Goal: Task Accomplishment & Management: Complete application form

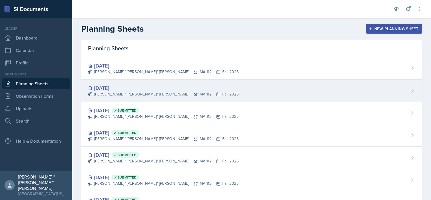
click at [122, 87] on div "[DATE]" at bounding box center [163, 88] width 151 height 8
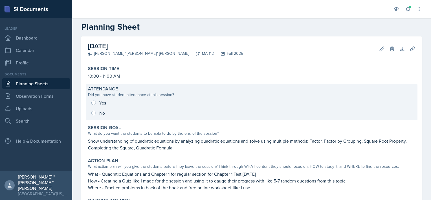
scroll to position [13, 0]
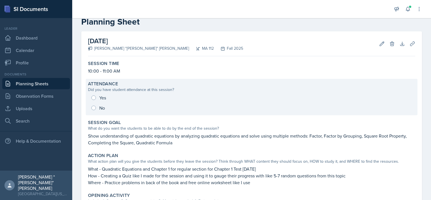
click at [132, 99] on div "Yes No" at bounding box center [251, 103] width 327 height 20
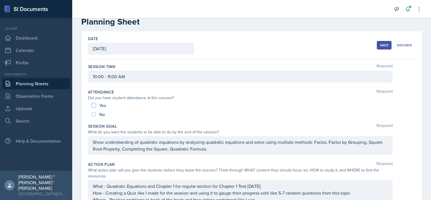
click at [94, 105] on input "Yes" at bounding box center [93, 105] width 5 height 5
radio input "true"
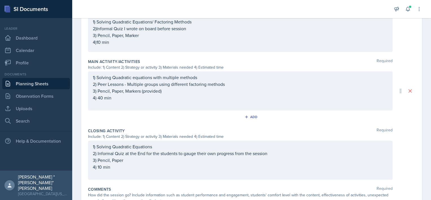
scroll to position [261, 0]
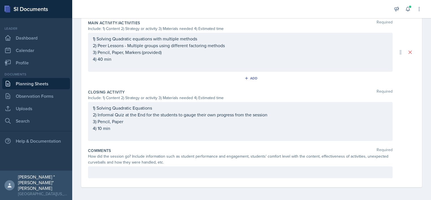
click at [160, 166] on div at bounding box center [240, 172] width 305 height 12
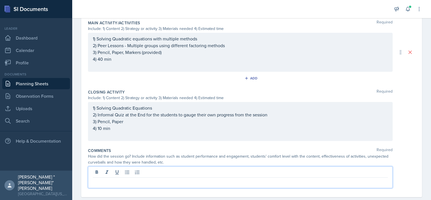
scroll to position [270, 0]
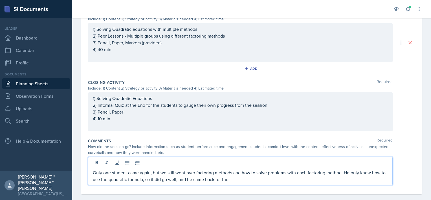
click at [255, 178] on p "Only one student came again, but we still went over factoring methods and how t…" at bounding box center [240, 176] width 295 height 14
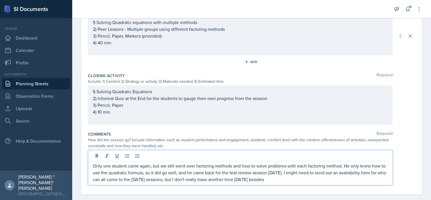
click at [339, 179] on p "Only one student came again, but we still went over factoring methods and how t…" at bounding box center [240, 172] width 295 height 20
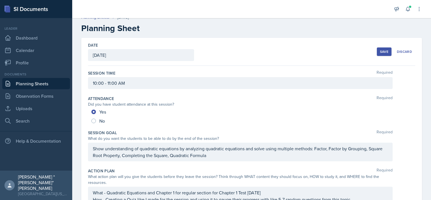
scroll to position [0, 0]
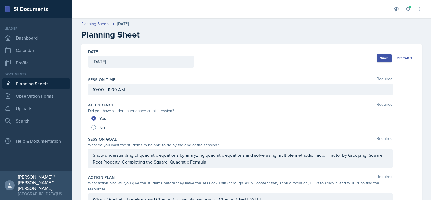
click at [380, 58] on div "Save" at bounding box center [384, 58] width 8 height 5
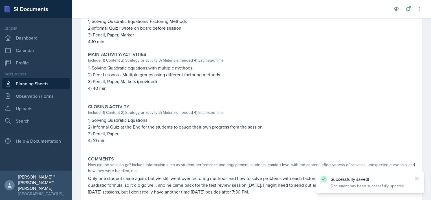
scroll to position [234, 0]
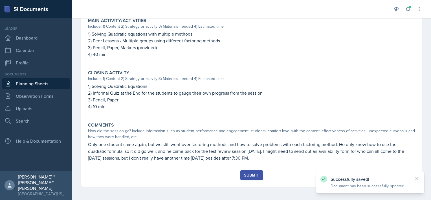
click at [251, 176] on div "Submit" at bounding box center [251, 175] width 15 height 5
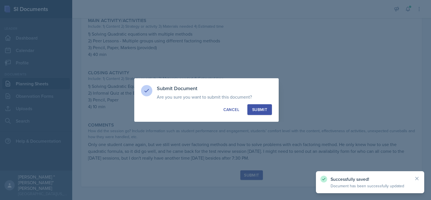
click at [262, 107] on div "Submit" at bounding box center [259, 110] width 15 height 6
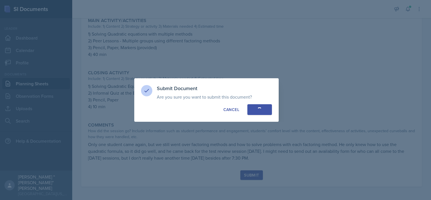
radio input "true"
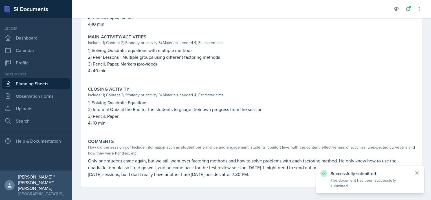
click at [42, 84] on link "Planning Sheets" at bounding box center [36, 83] width 68 height 11
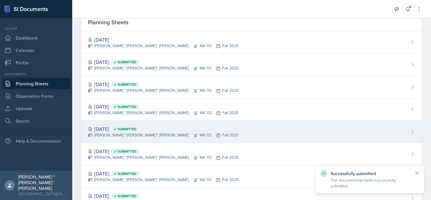
scroll to position [22, 0]
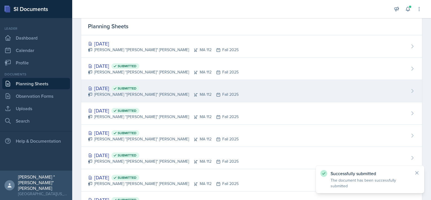
click at [117, 91] on div "[PERSON_NAME] "[PERSON_NAME]" [PERSON_NAME] MA 112 Fall 2025" at bounding box center [163, 94] width 151 height 6
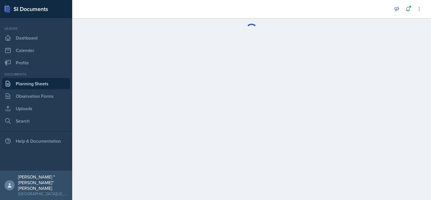
click at [117, 91] on main at bounding box center [251, 109] width 359 height 182
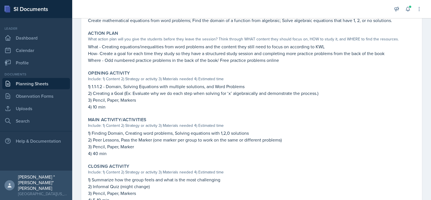
scroll to position [207, 0]
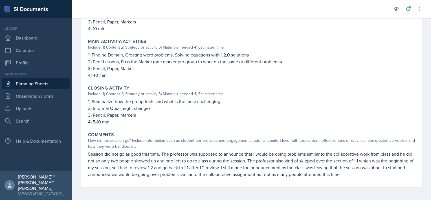
click at [279, 161] on p "Session did not go as good this time. The professor was supposed to announce th…" at bounding box center [251, 163] width 327 height 27
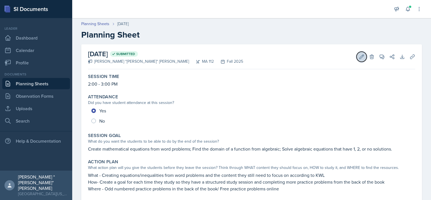
click at [359, 56] on icon at bounding box center [362, 57] width 6 height 6
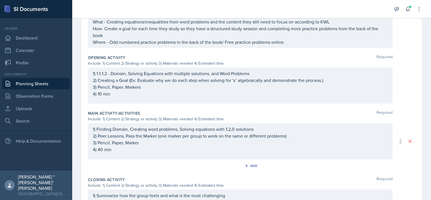
scroll to position [289, 0]
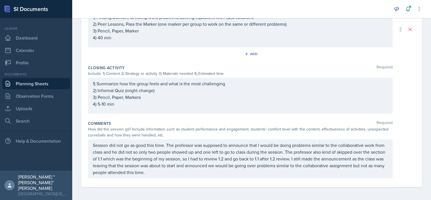
click at [242, 174] on p "Session did not go as good this time. The professor was supposed to announce th…" at bounding box center [240, 159] width 295 height 34
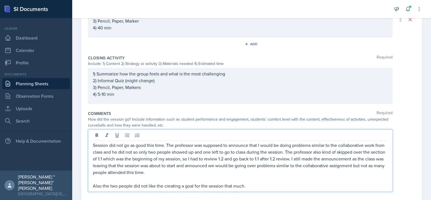
scroll to position [0, 0]
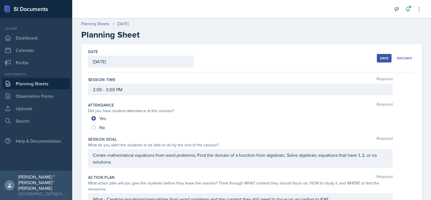
click at [380, 60] on div "Save" at bounding box center [384, 58] width 8 height 5
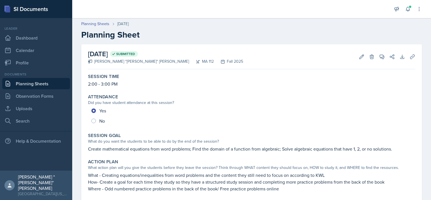
scroll to position [219, 0]
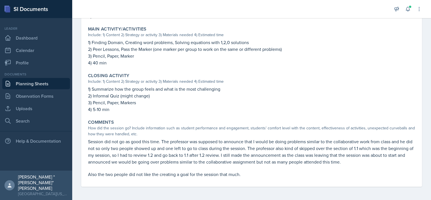
click at [29, 83] on link "Planning Sheets" at bounding box center [36, 83] width 68 height 11
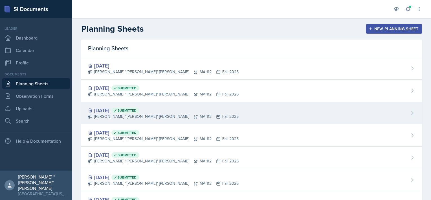
click at [119, 114] on div "[PERSON_NAME] "[PERSON_NAME]" [PERSON_NAME] MA 112 Fall 2025" at bounding box center [163, 116] width 151 height 6
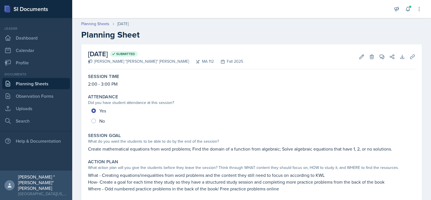
scroll to position [219, 0]
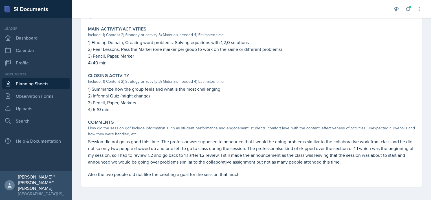
click at [45, 78] on link "Planning Sheets" at bounding box center [36, 83] width 68 height 11
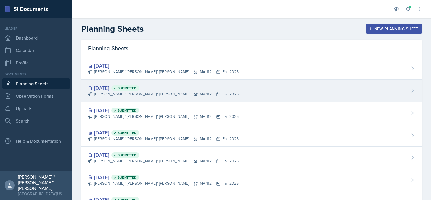
click at [117, 91] on div "[PERSON_NAME] "[PERSON_NAME]" [PERSON_NAME] MA 112 Fall 2025" at bounding box center [163, 94] width 151 height 6
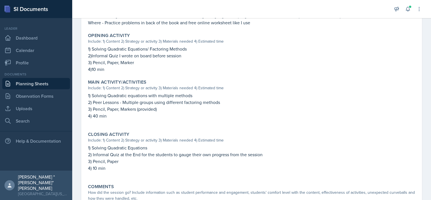
scroll to position [218, 0]
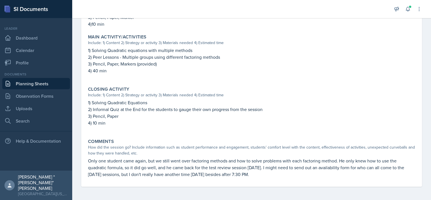
click at [36, 85] on link "Planning Sheets" at bounding box center [36, 83] width 68 height 11
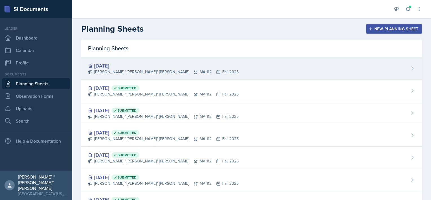
click at [129, 63] on div "[DATE]" at bounding box center [163, 66] width 151 height 8
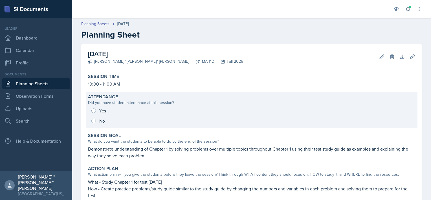
click at [96, 110] on div "Yes No" at bounding box center [251, 116] width 327 height 20
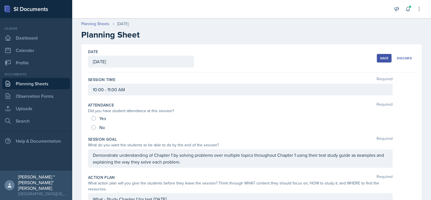
click at [97, 119] on div "Yes" at bounding box center [99, 118] width 16 height 9
click at [96, 119] on div "Yes" at bounding box center [99, 118] width 16 height 9
click at [94, 120] on input "Yes" at bounding box center [93, 118] width 5 height 5
radio input "true"
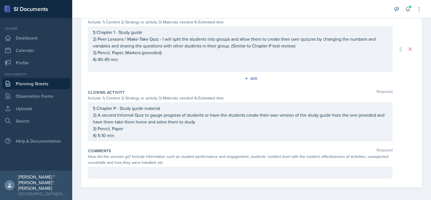
click at [141, 172] on p at bounding box center [240, 172] width 295 height 7
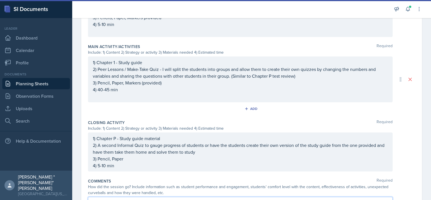
scroll to position [294, 0]
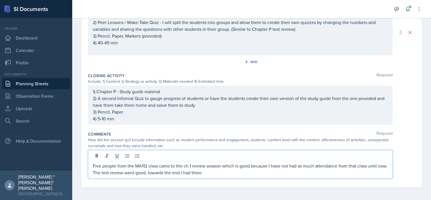
click at [157, 172] on p "Five people from the MA112 class came to the ch 1 review session which is good …" at bounding box center [240, 169] width 295 height 14
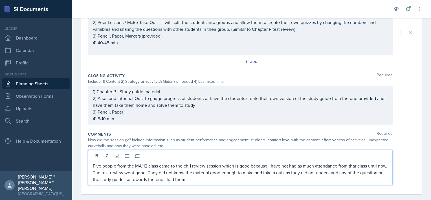
click at [216, 179] on p "Five people from the MA112 class came to the ch 1 review session which is good …" at bounding box center [240, 172] width 295 height 20
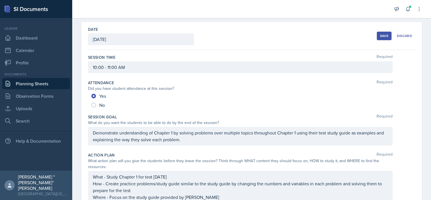
scroll to position [0, 0]
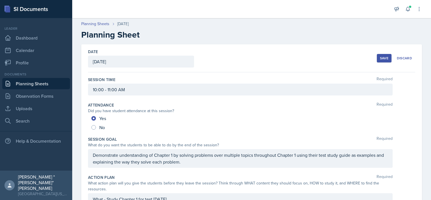
click at [384, 59] on div "Save" at bounding box center [384, 58] width 8 height 5
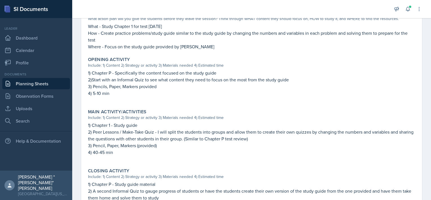
scroll to position [261, 0]
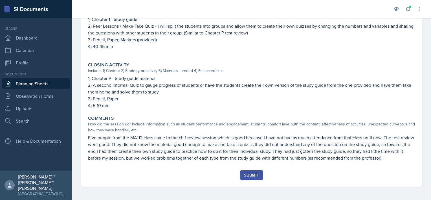
click at [249, 174] on div "Submit" at bounding box center [251, 175] width 15 height 5
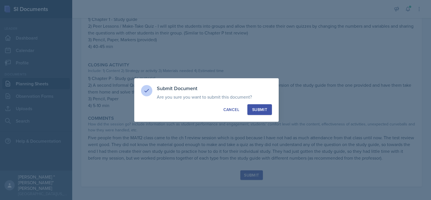
click at [262, 108] on div "Submit" at bounding box center [259, 110] width 15 height 6
radio input "true"
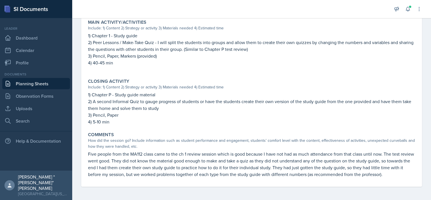
click at [49, 81] on link "Planning Sheets" at bounding box center [36, 83] width 68 height 11
